Goal: Task Accomplishment & Management: Use online tool/utility

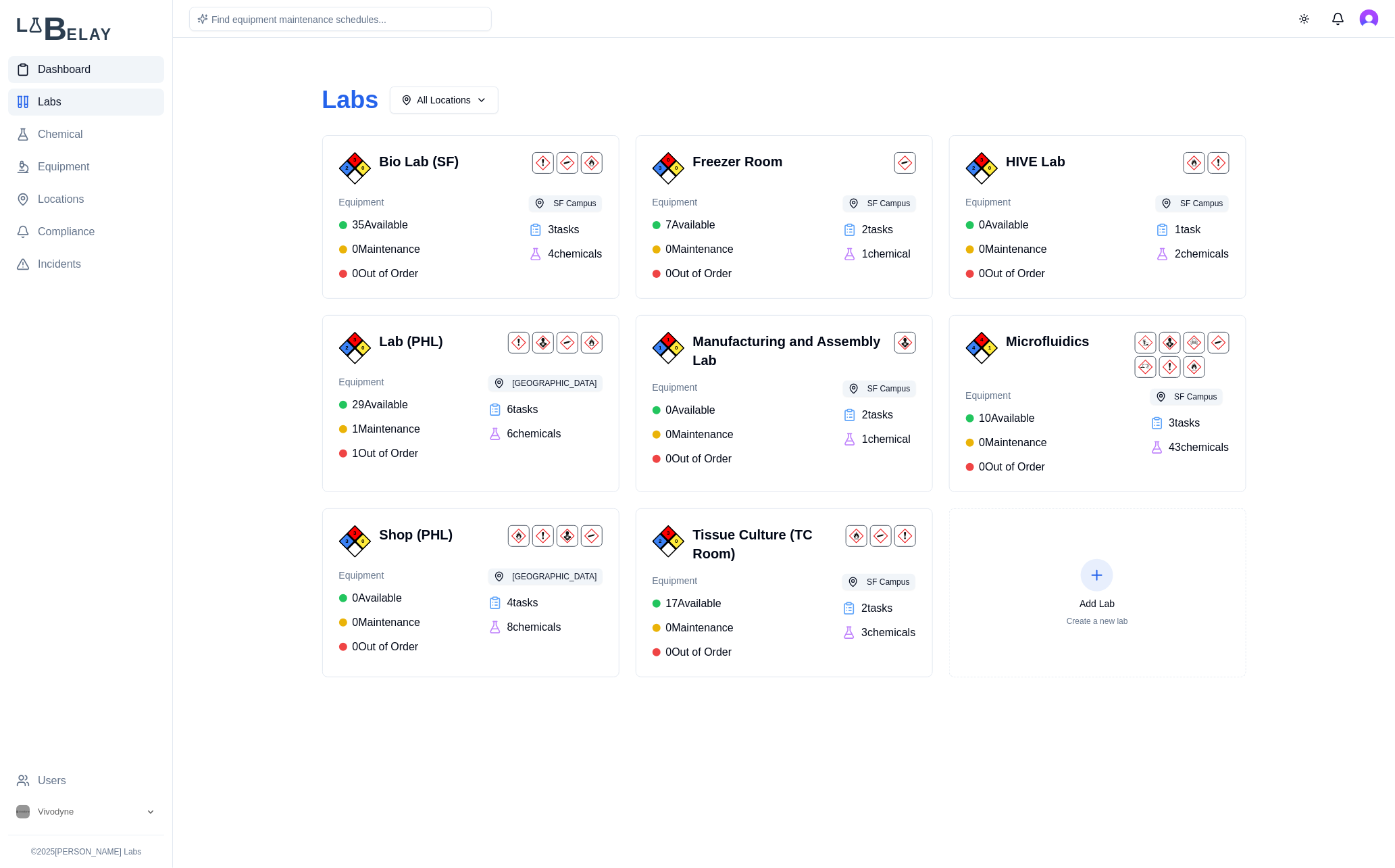
click at [73, 65] on span "Dashboard" at bounding box center [65, 69] width 53 height 16
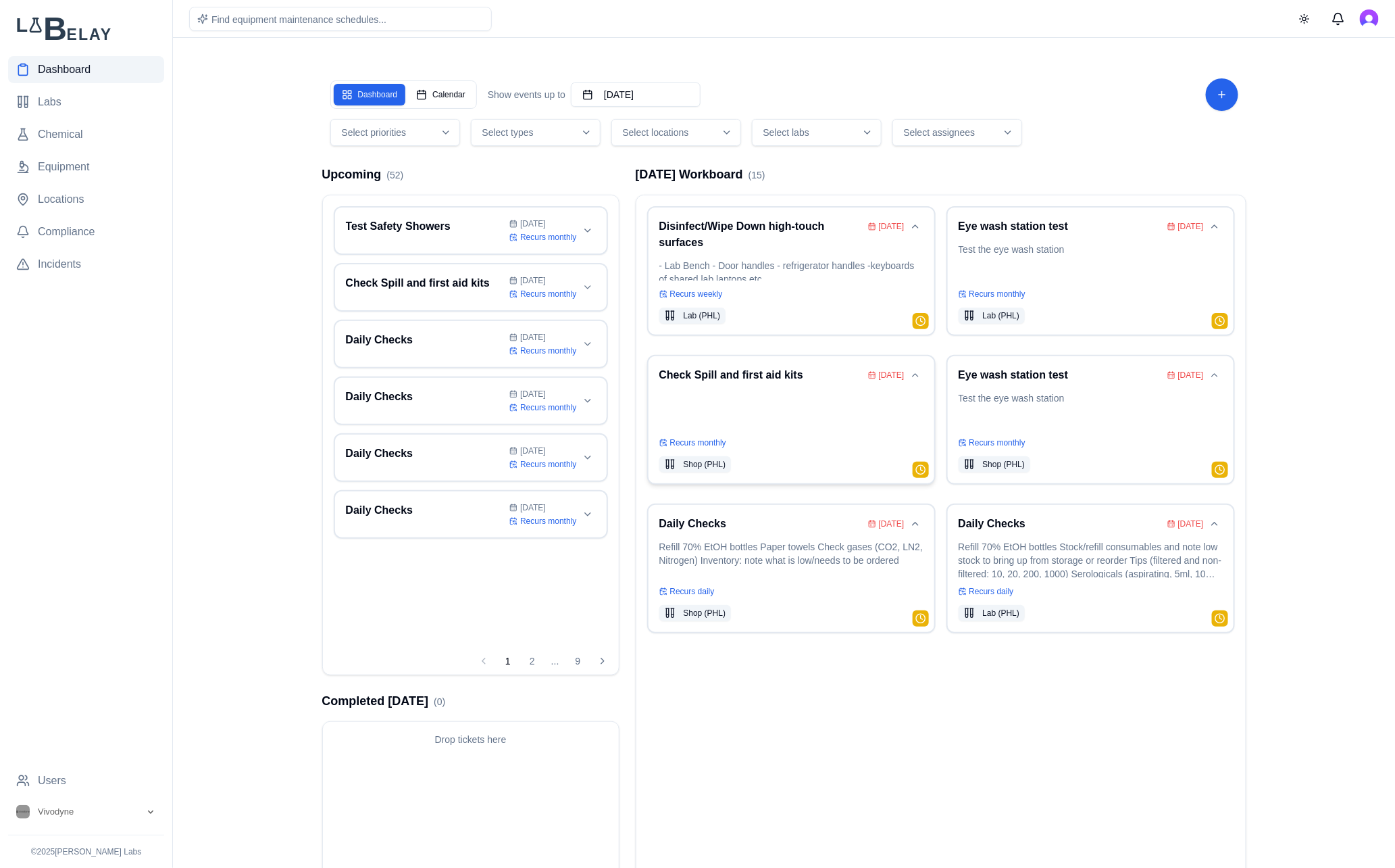
click at [762, 404] on p at bounding box center [791, 410] width 264 height 38
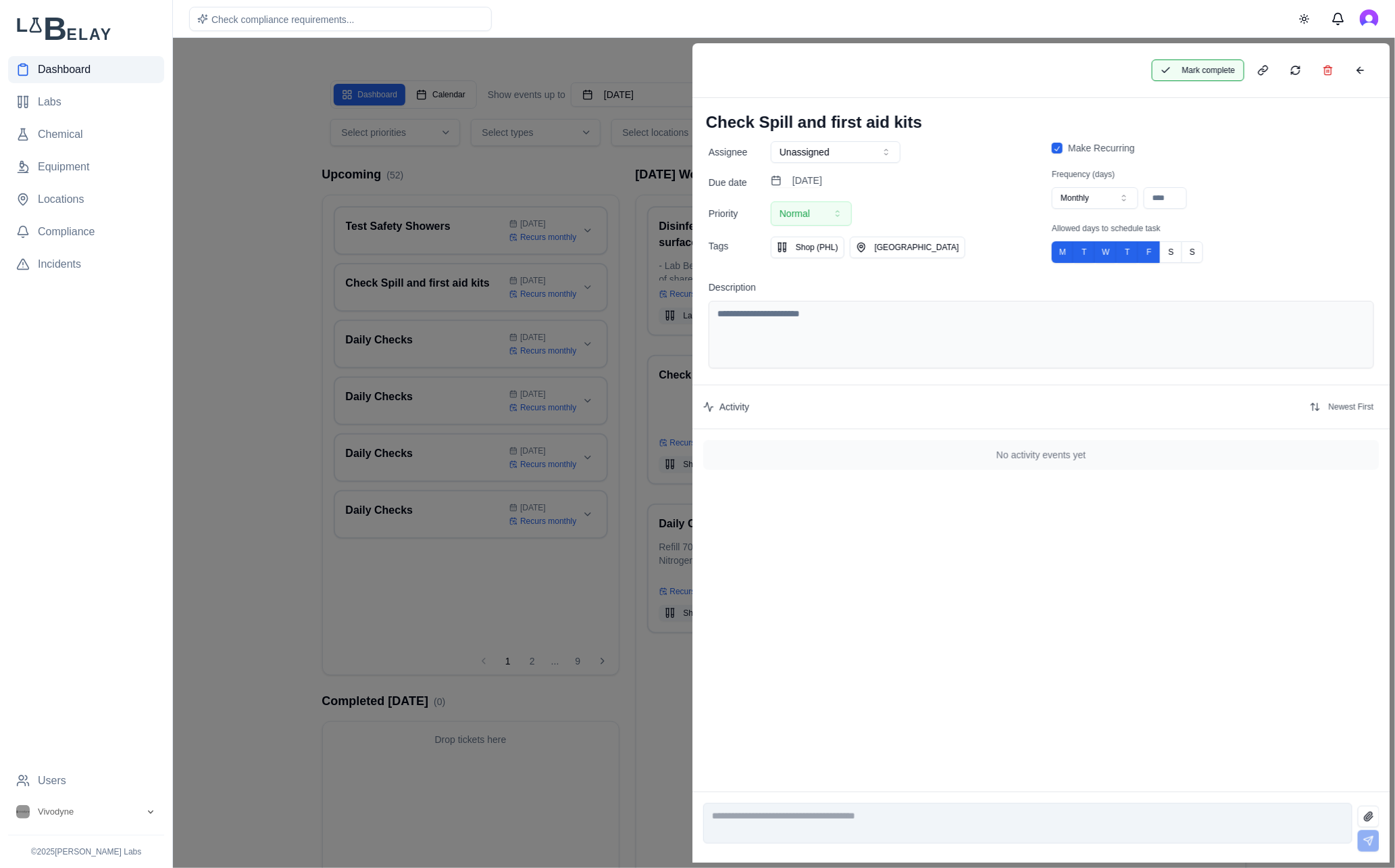
click at [1193, 64] on button "Mark complete" at bounding box center [1197, 70] width 93 height 21
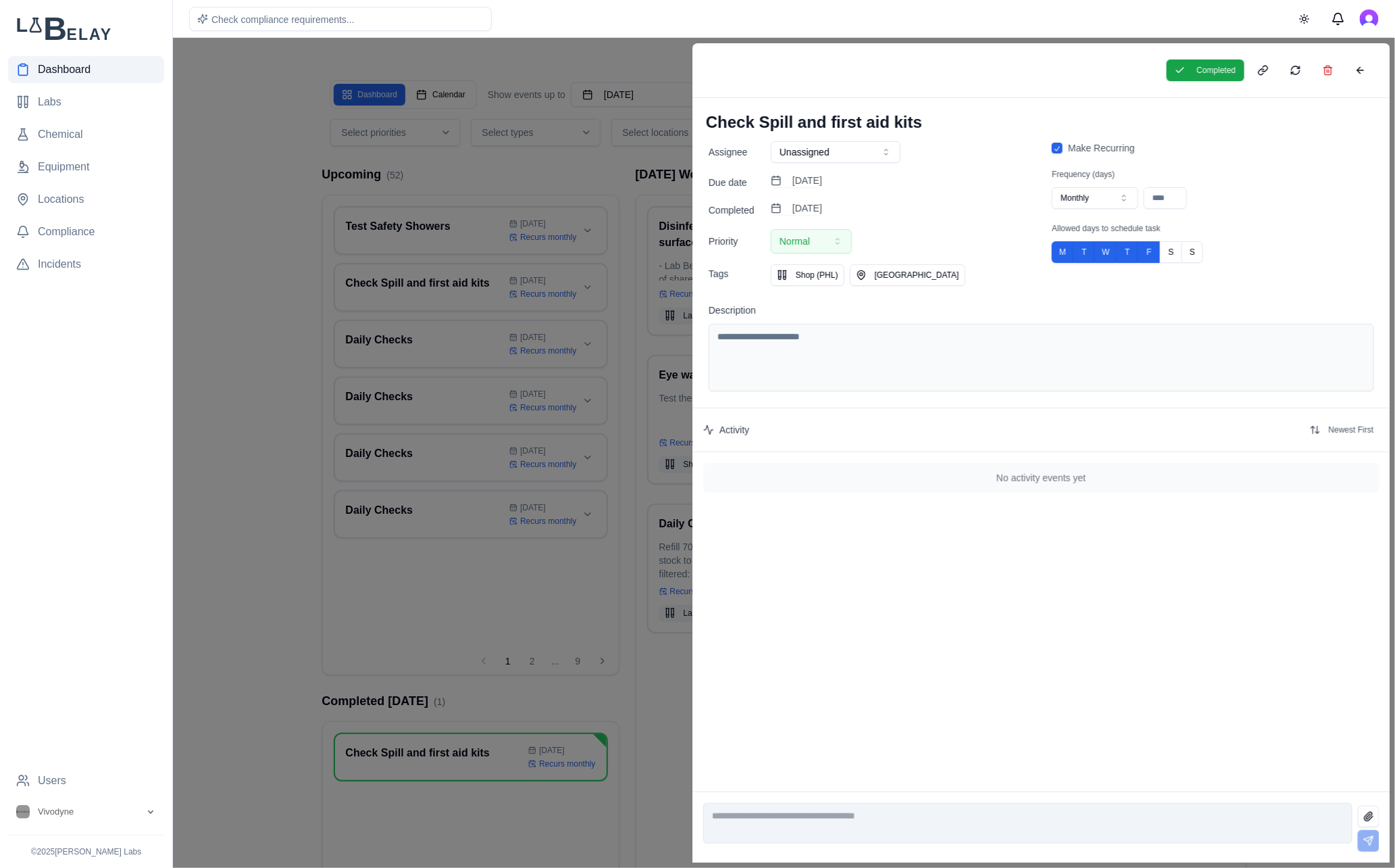
click at [267, 92] on div at bounding box center [697, 453] width 1395 height 830
